Goal: Task Accomplishment & Management: Use online tool/utility

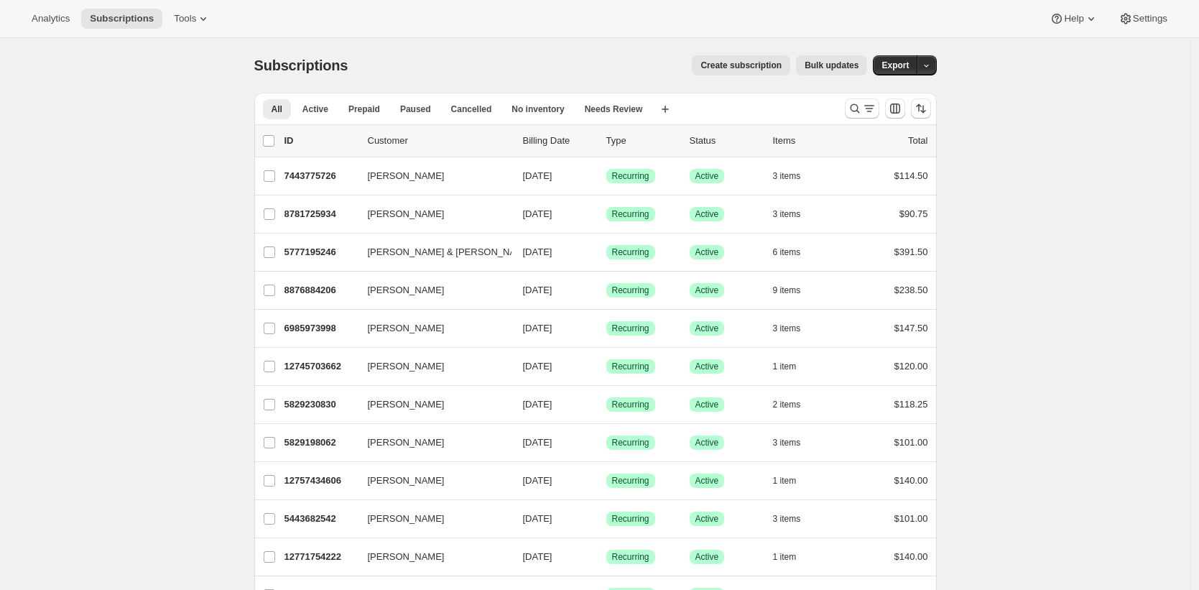
click at [561, 57] on div "Create subscription Bulk updates" at bounding box center [616, 65] width 502 height 20
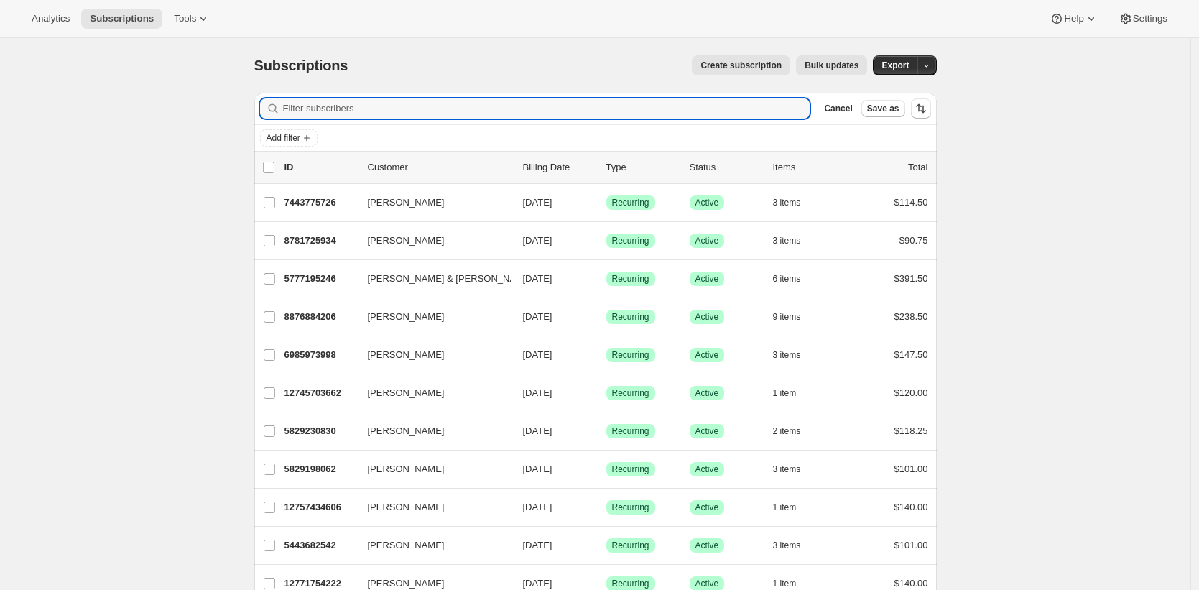
paste input "Charlotte"
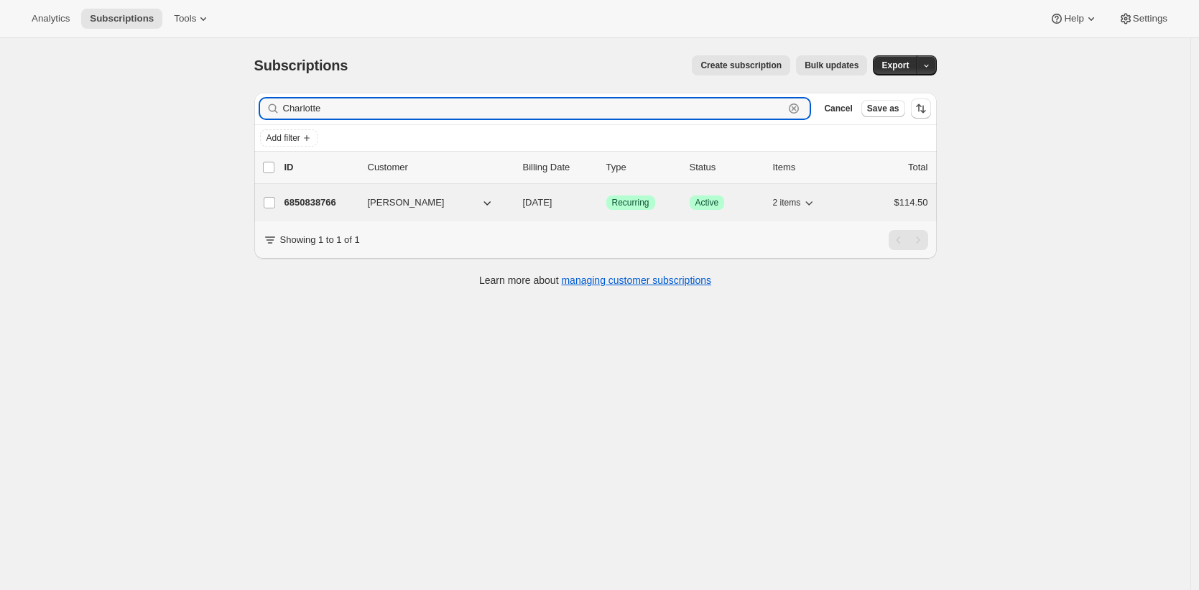
type input "Charlotte"
click at [311, 198] on p "6850838766" at bounding box center [320, 202] width 72 height 14
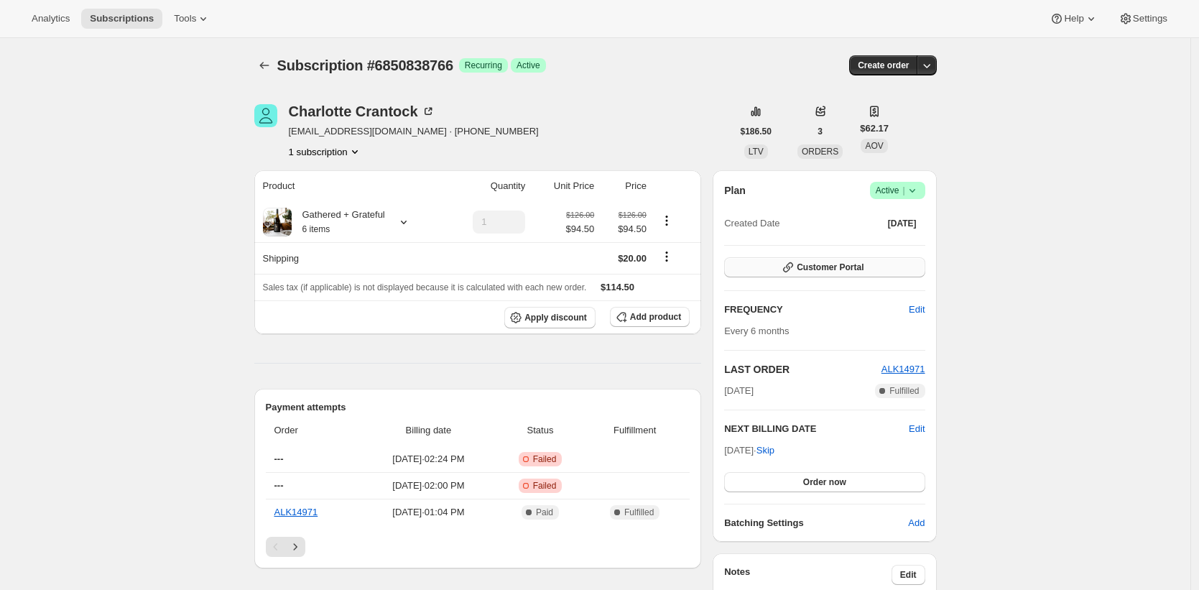
click at [880, 258] on button "Customer Portal" at bounding box center [824, 267] width 200 height 20
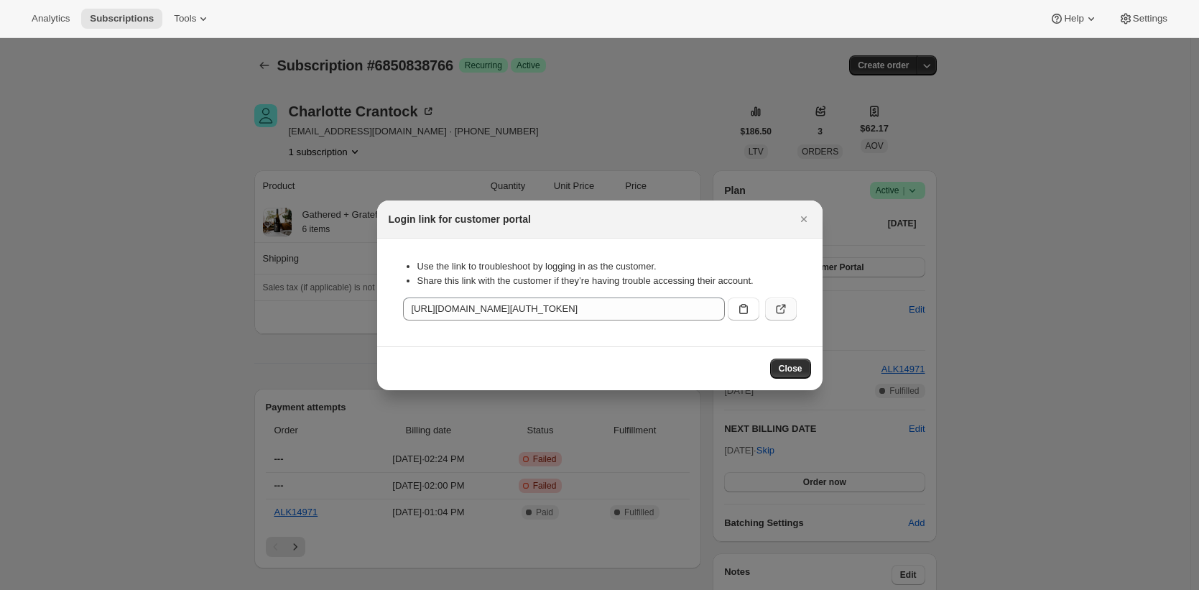
click at [776, 306] on icon ":rcc:" at bounding box center [780, 309] width 9 height 9
